Goal: Task Accomplishment & Management: Complete application form

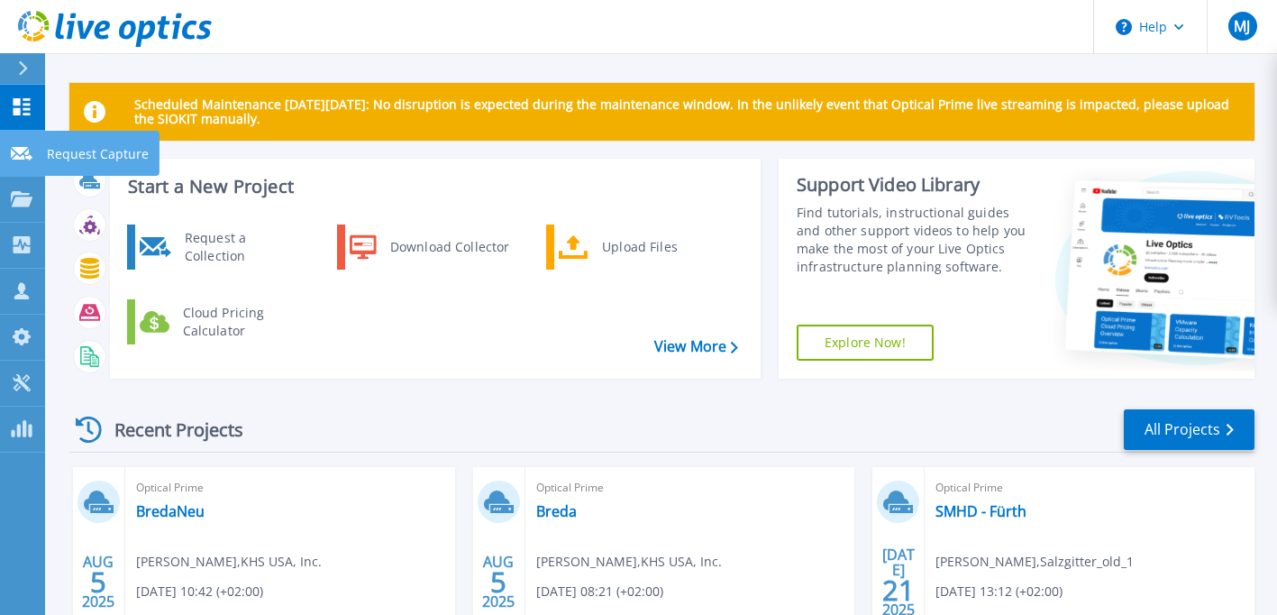
click at [26, 141] on link "Request Capture Request Capture" at bounding box center [22, 154] width 45 height 46
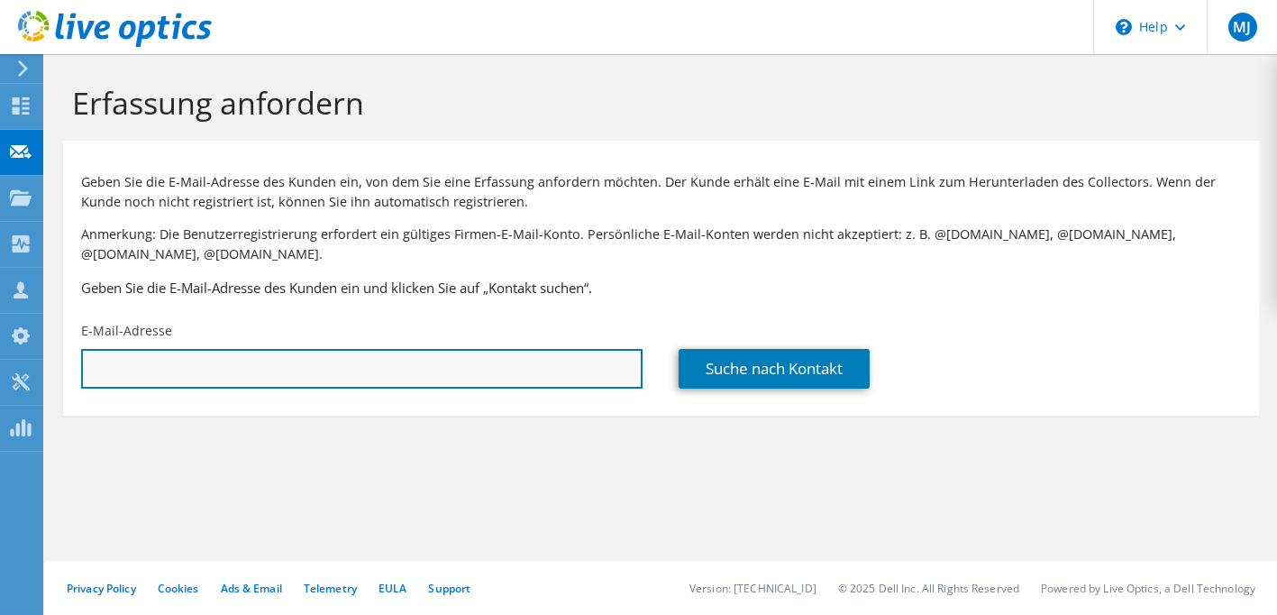
click at [166, 354] on input "text" at bounding box center [361, 369] width 561 height 40
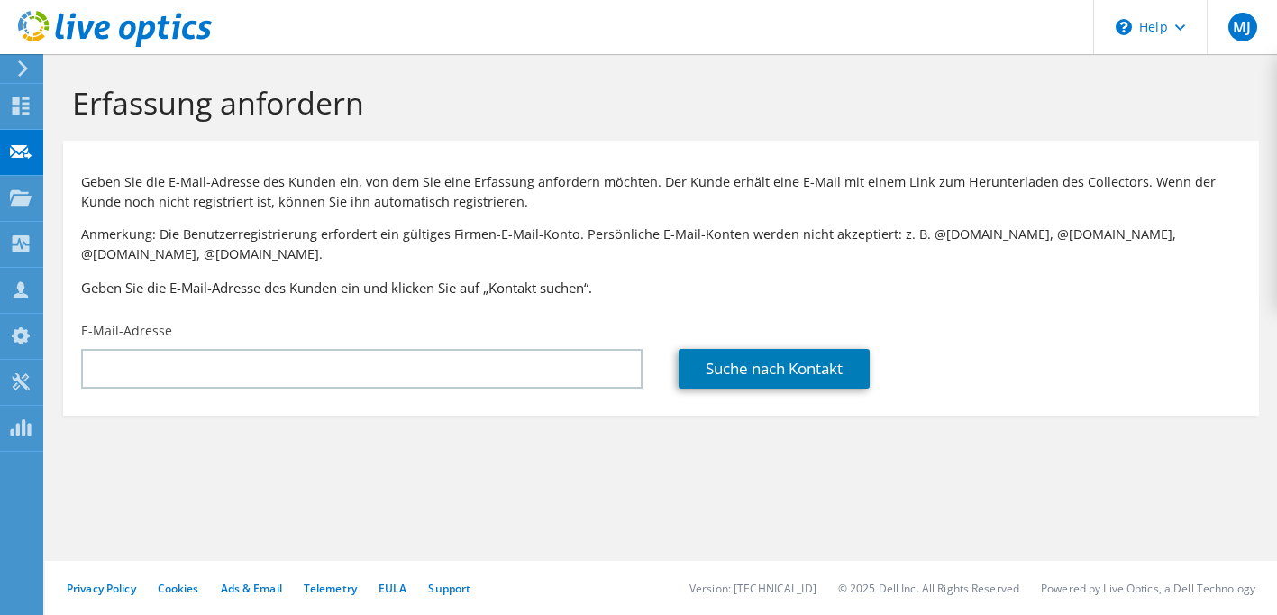
click at [379, 306] on div "Geben Sie die E-Mail-Adresse des Kunden ein, von dem Sie eine Erfassung anforde…" at bounding box center [661, 231] width 1196 height 163
click at [30, 115] on div at bounding box center [21, 108] width 22 height 20
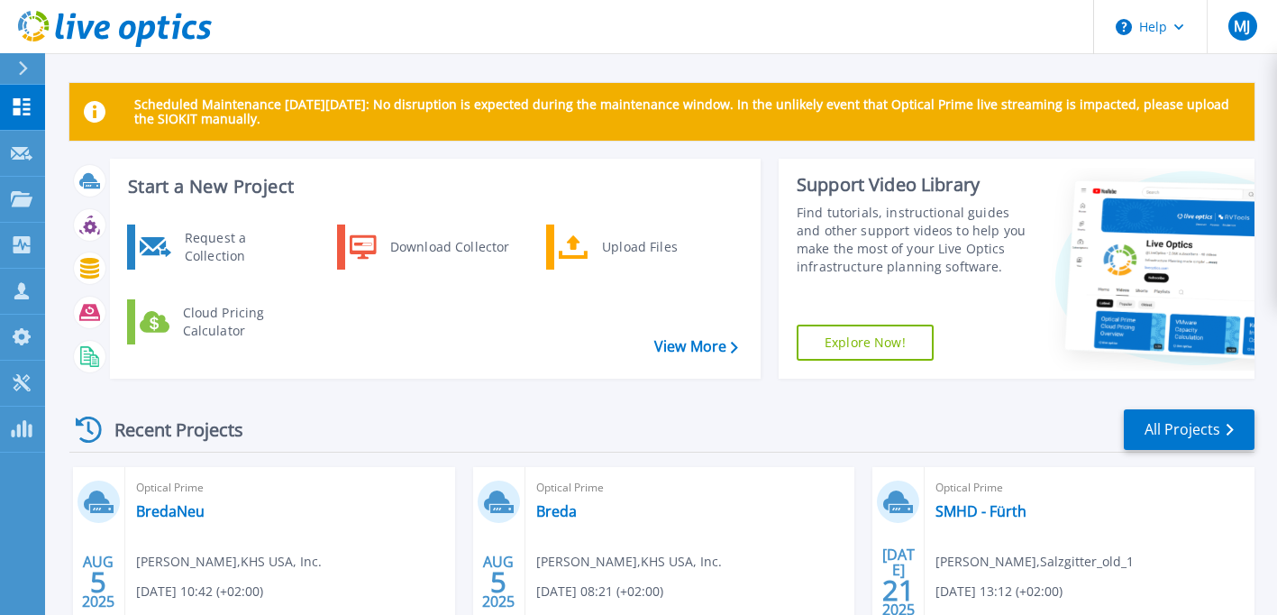
click at [381, 62] on div "Scheduled Maintenance [DATE][DATE]: No disruption is expected during the mainte…" at bounding box center [661, 510] width 1232 height 1020
click at [643, 414] on div "Recent Projects All Projects" at bounding box center [661, 429] width 1185 height 45
